Goal: Task Accomplishment & Management: Manage account settings

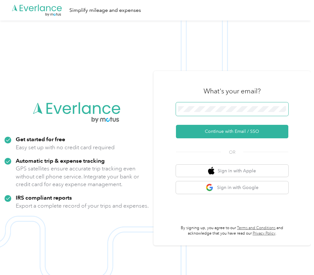
click at [236, 104] on span at bounding box center [232, 108] width 112 height 13
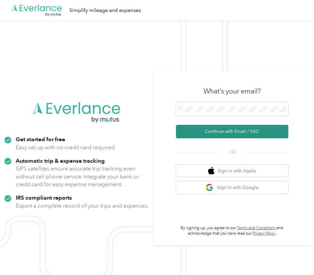
click at [226, 130] on button "Continue with Email / SSO" at bounding box center [232, 131] width 112 height 13
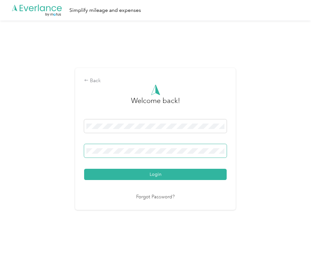
click at [110, 154] on span at bounding box center [155, 150] width 142 height 13
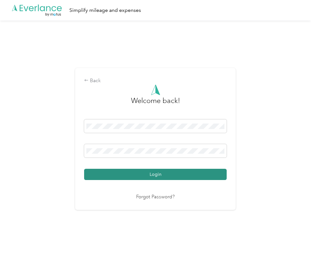
click at [132, 172] on button "Login" at bounding box center [155, 174] width 142 height 11
